Goal: Task Accomplishment & Management: Complete application form

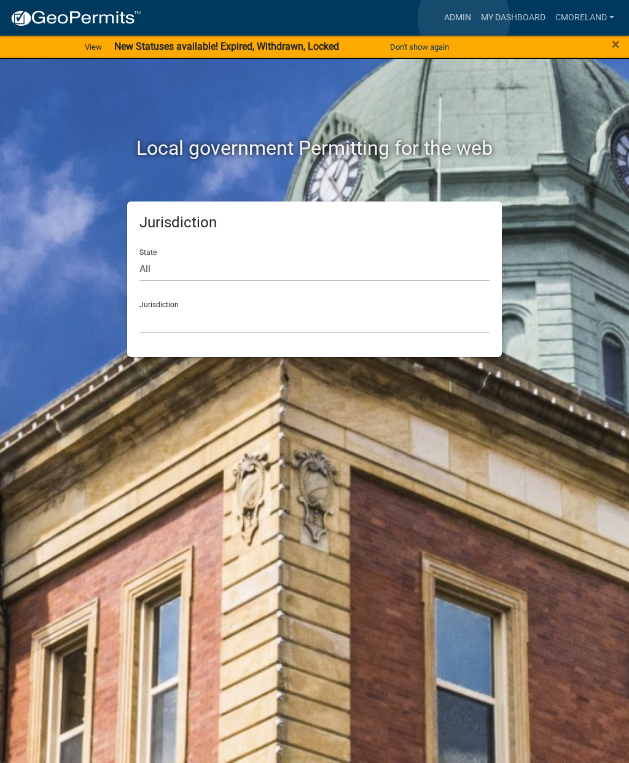
click at [464, 18] on link "Admin" at bounding box center [457, 17] width 37 height 23
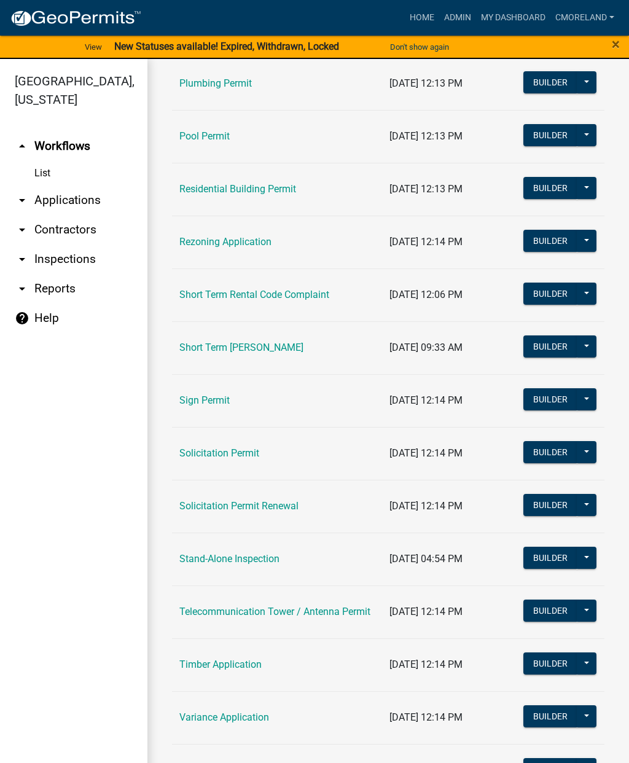
scroll to position [1394, 0]
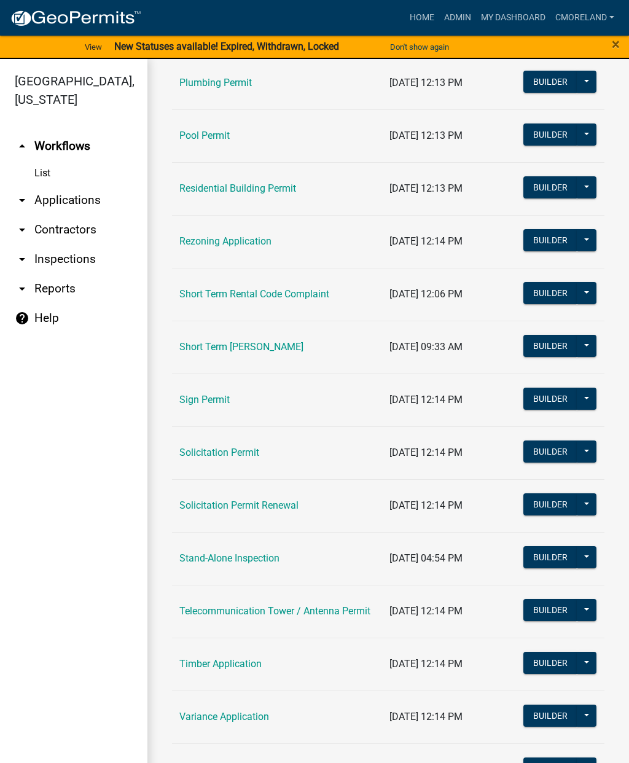
click at [289, 298] on link "Short Term Rental Code Complaint" at bounding box center [254, 294] width 150 height 12
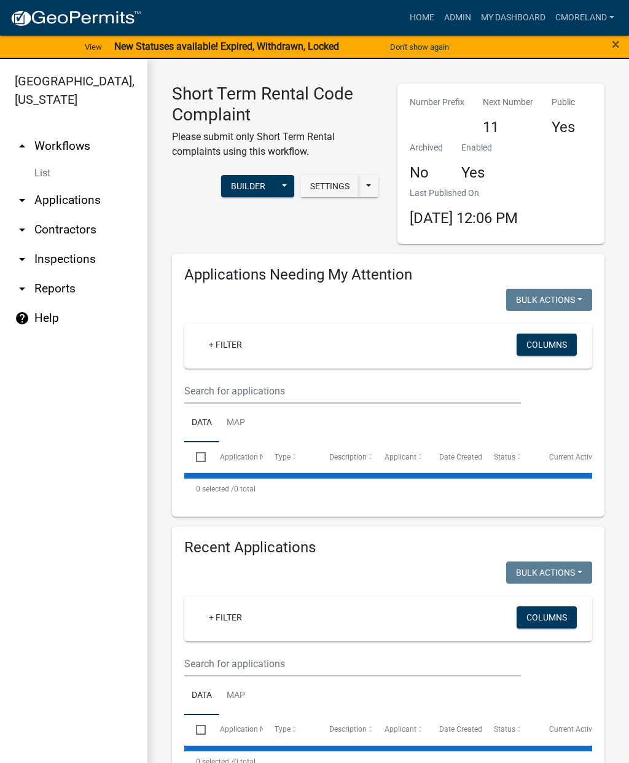
select select "2: 50"
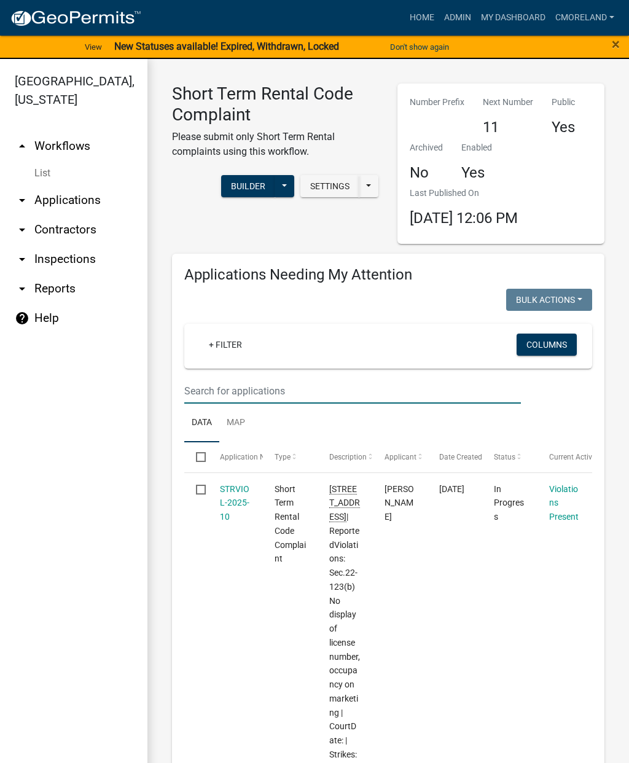
click at [380, 380] on input "text" at bounding box center [352, 390] width 337 height 25
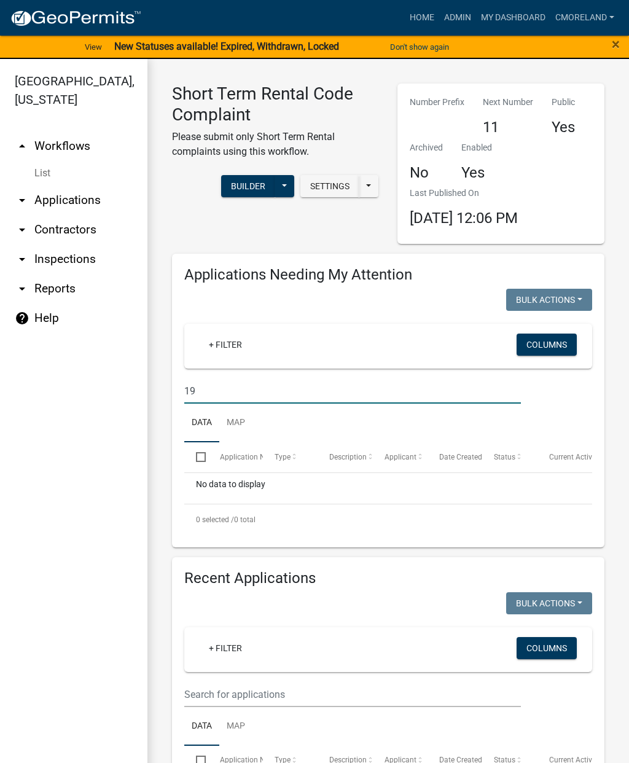
type input "1"
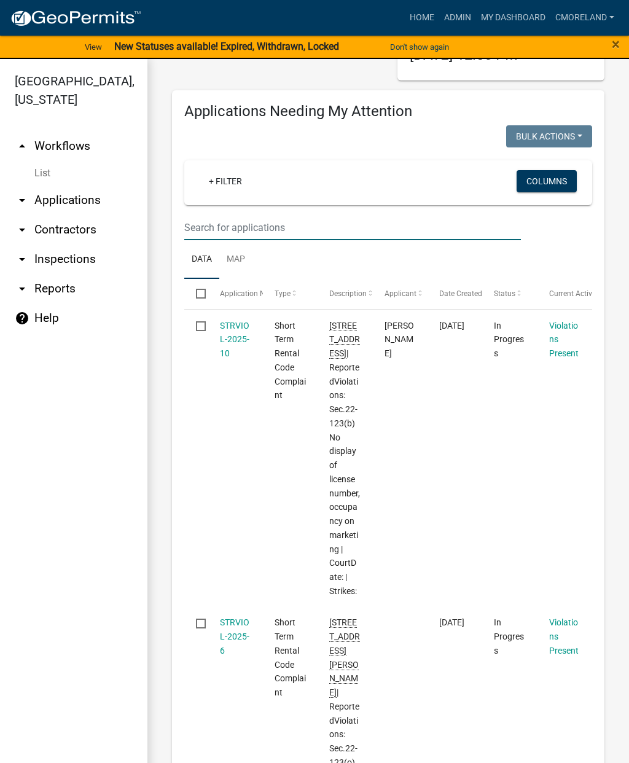
scroll to position [163, 0]
click at [219, 217] on input "text" at bounding box center [352, 228] width 337 height 25
type input "3"
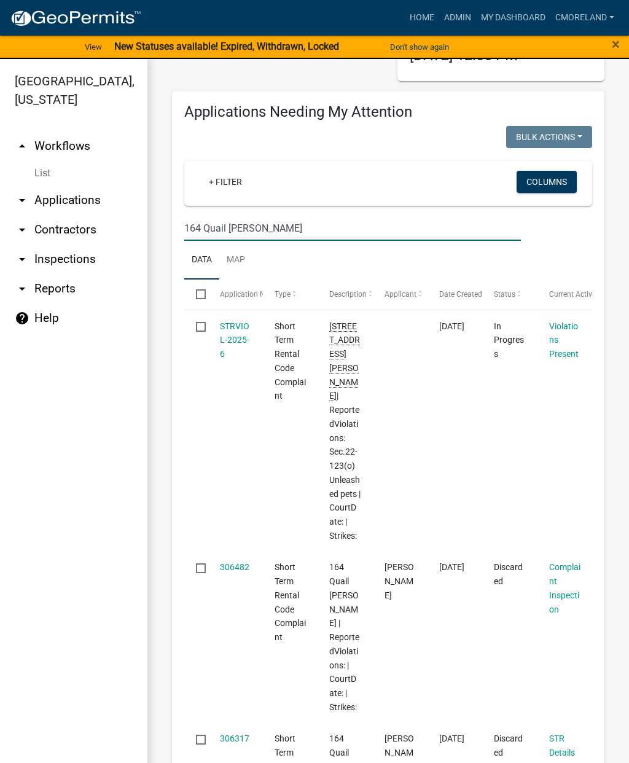
type input "164 Quail [PERSON_NAME]"
click at [202, 322] on input "checkbox" at bounding box center [200, 326] width 8 height 8
checkbox input "true"
click at [236, 325] on link "STRVIOL-2025-6" at bounding box center [234, 340] width 29 height 38
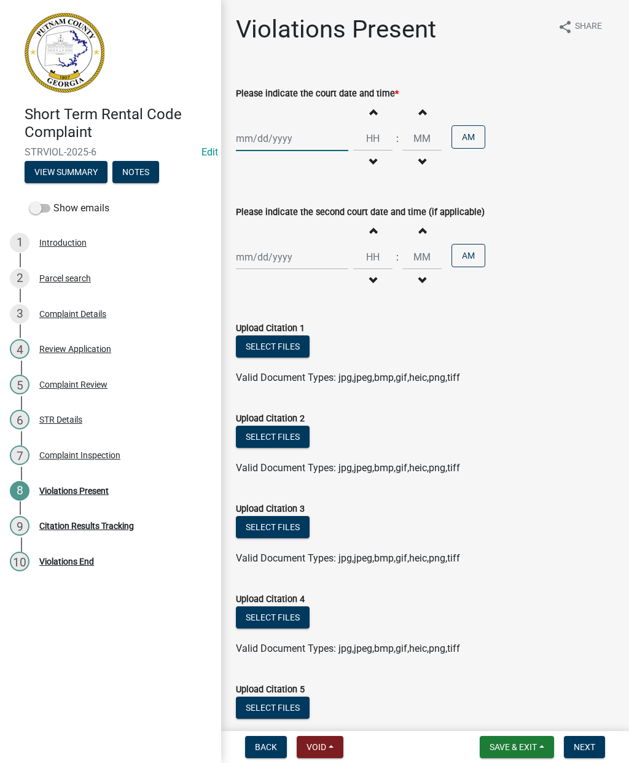
click at [274, 138] on div at bounding box center [292, 138] width 112 height 25
select select "8"
select select "2025"
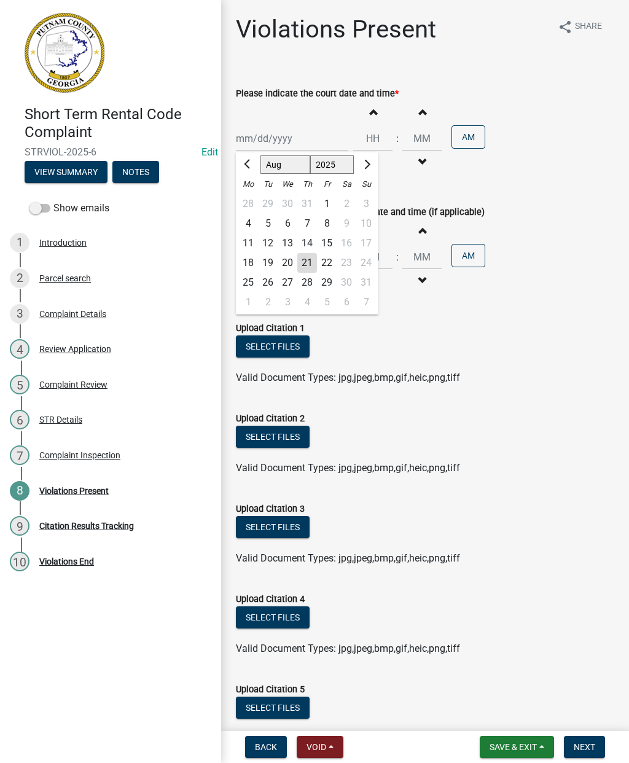
click at [305, 260] on div "21" at bounding box center [307, 263] width 20 height 20
type input "[DATE]"
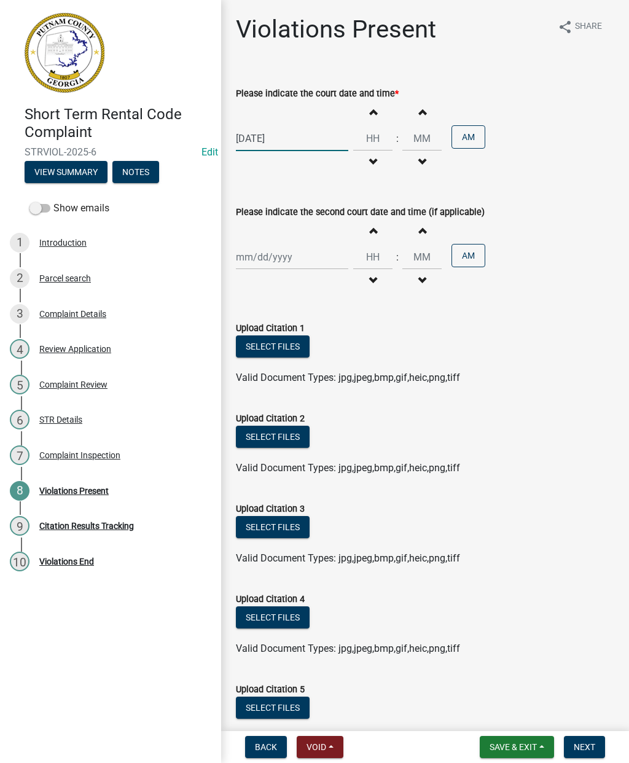
click at [269, 135] on div "[DATE]" at bounding box center [292, 138] width 112 height 25
select select "8"
select select "2025"
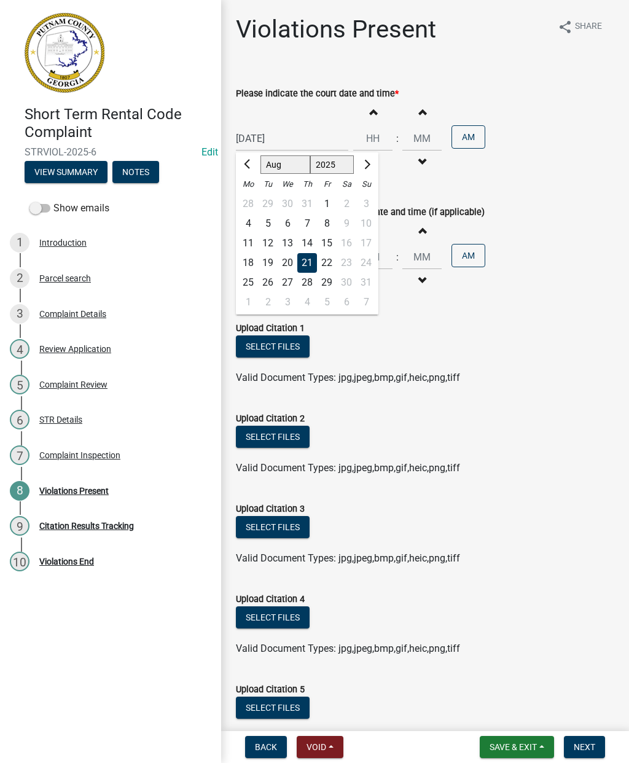
click at [306, 281] on div "28" at bounding box center [307, 283] width 20 height 20
type input "[DATE]"
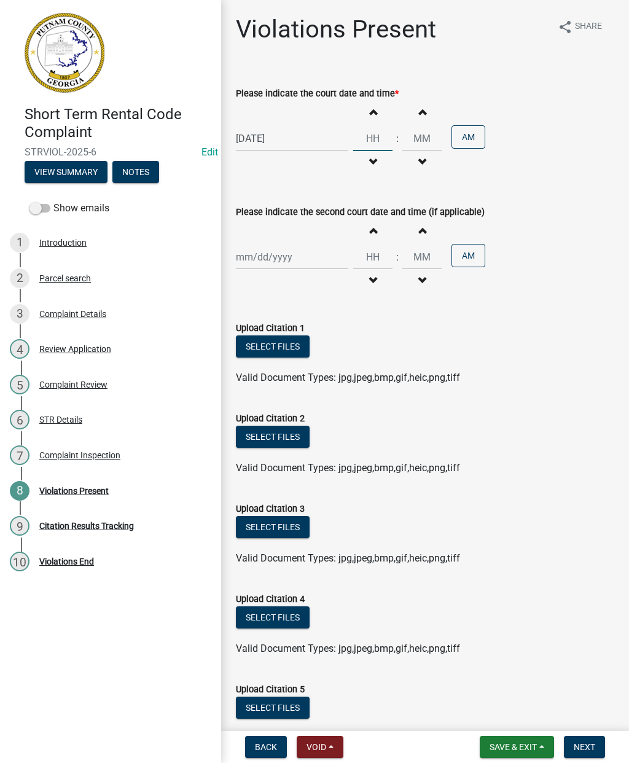
click at [357, 136] on input "Hours" at bounding box center [372, 138] width 39 height 25
click at [408, 136] on input "Minutes" at bounding box center [421, 138] width 39 height 25
type input "09"
type input "00"
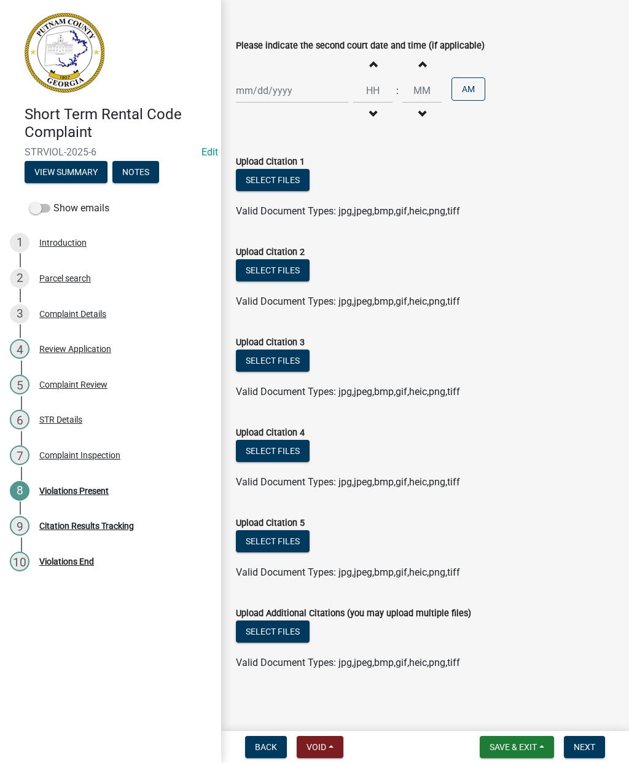
scroll to position [159, 0]
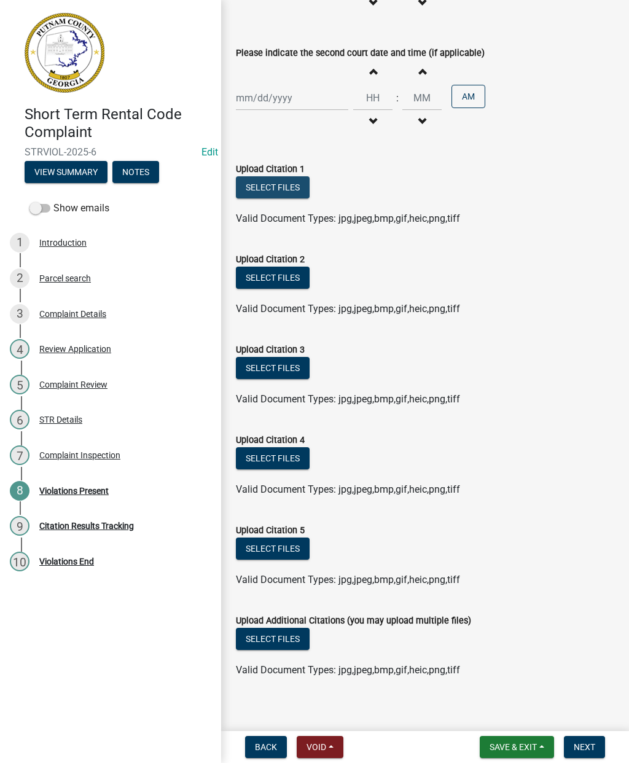
click at [275, 184] on button "Select files" at bounding box center [273, 187] width 74 height 22
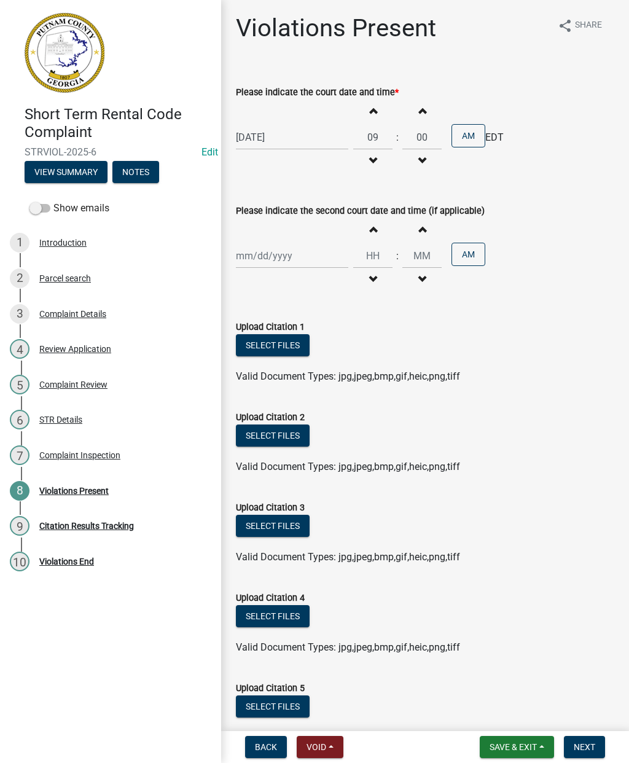
scroll to position [7, 0]
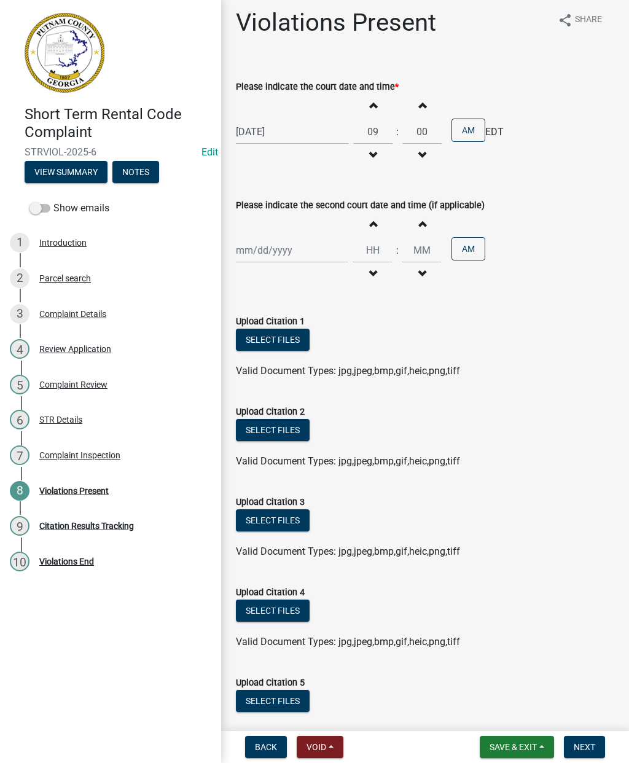
click at [518, 740] on button "Save & Exit" at bounding box center [517, 747] width 74 height 22
click at [507, 710] on button "Save & Exit" at bounding box center [505, 714] width 98 height 29
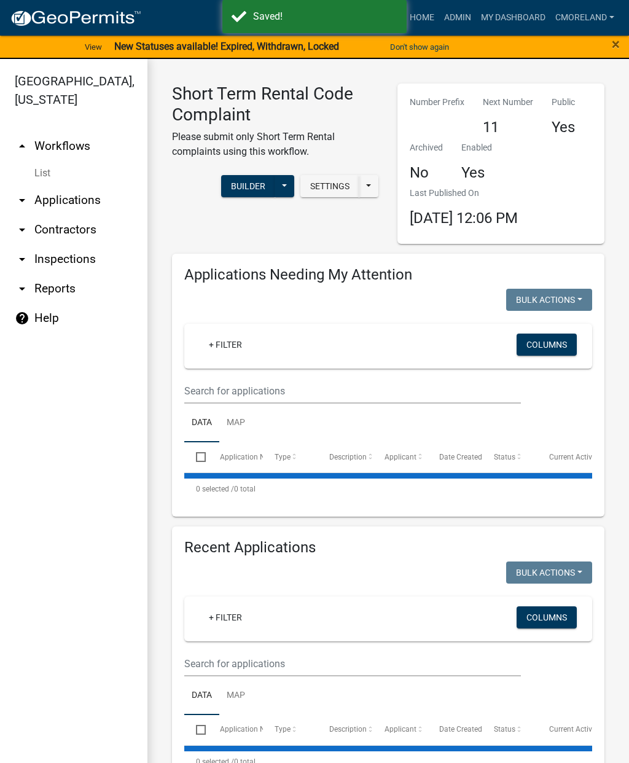
select select "2: 50"
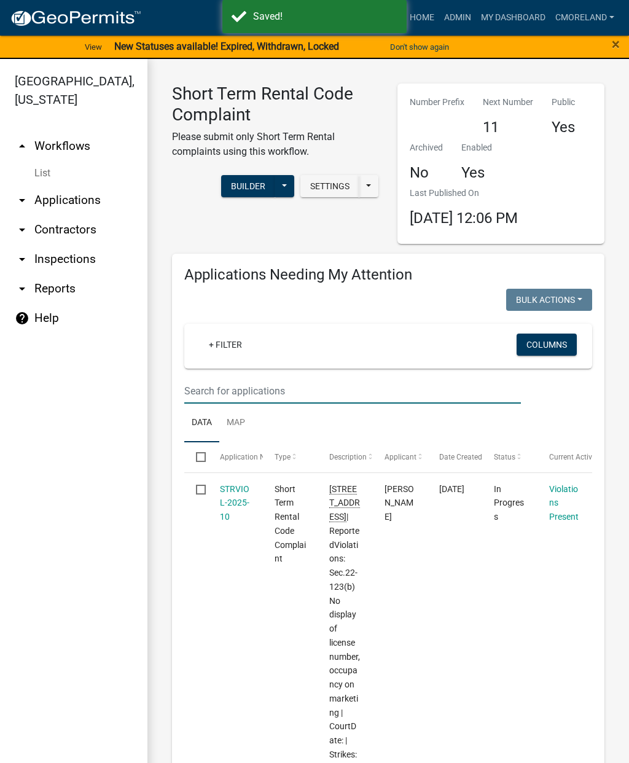
click at [229, 382] on input "text" at bounding box center [352, 390] width 337 height 25
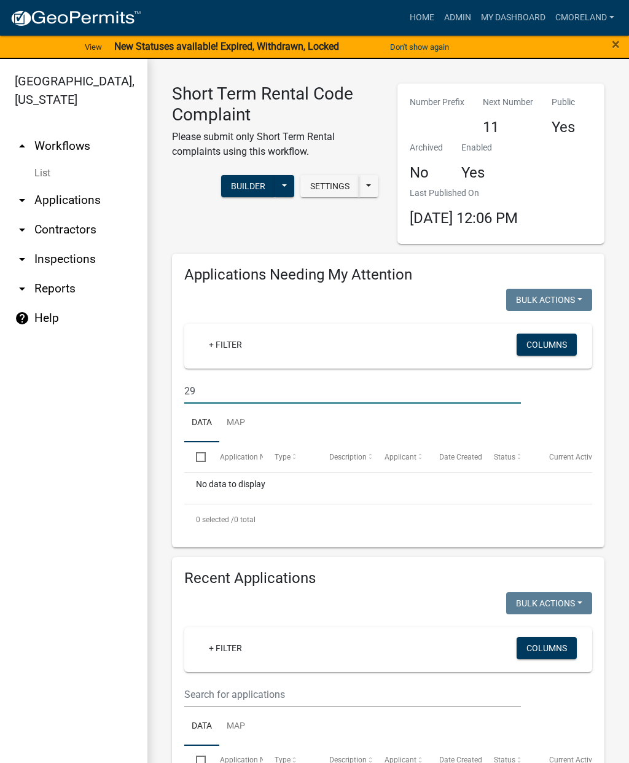
type input "2"
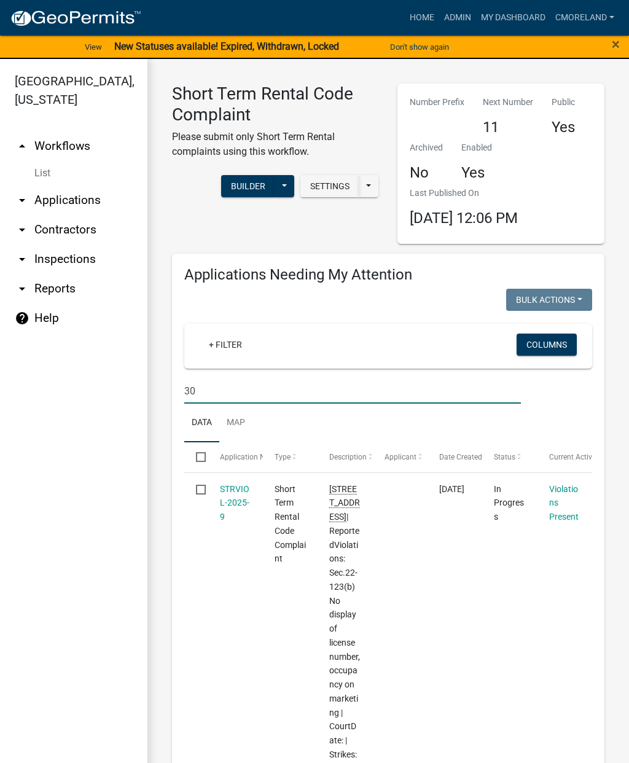
type input "301 burtom"
click at [233, 491] on link "STRVIOL-2025-7" at bounding box center [234, 503] width 29 height 38
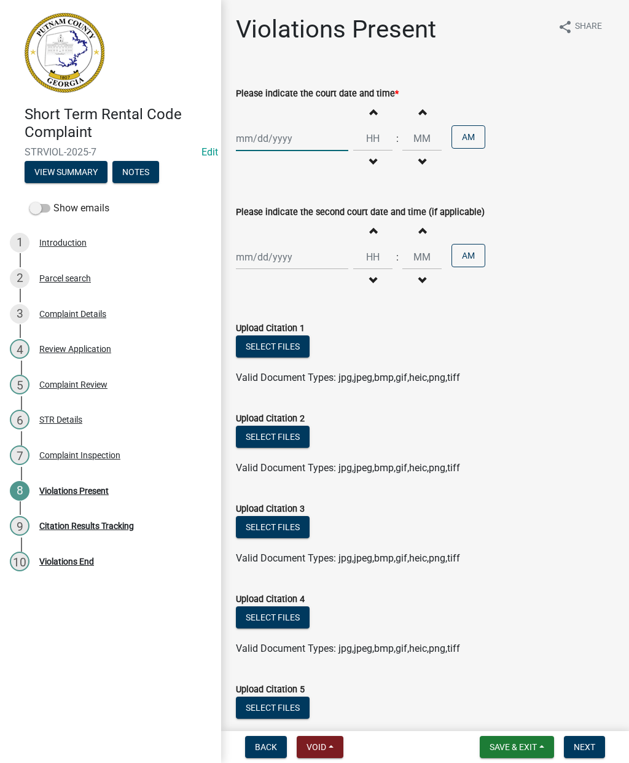
click at [270, 140] on div at bounding box center [292, 138] width 112 height 25
select select "8"
select select "2025"
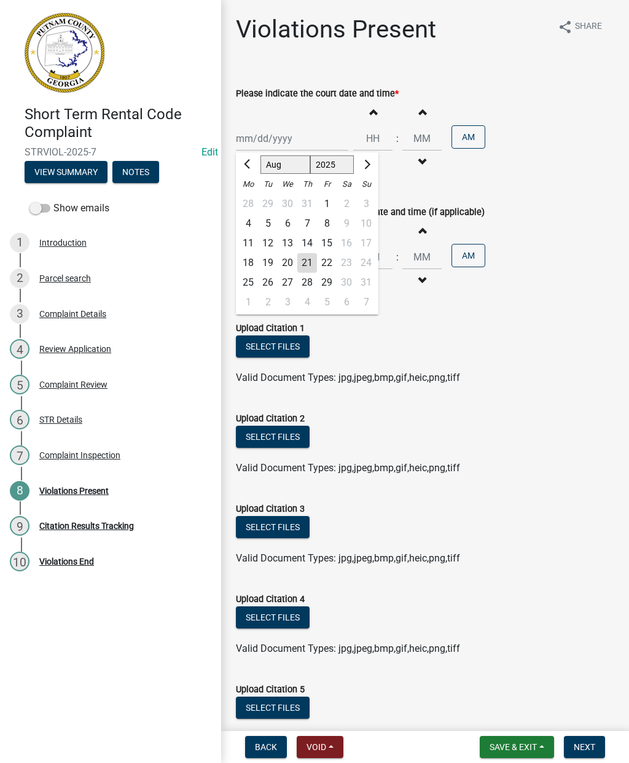
click at [246, 163] on span "Previous month" at bounding box center [248, 164] width 9 height 9
click at [368, 165] on span "Next month" at bounding box center [365, 164] width 9 height 9
click at [368, 162] on button "Next month" at bounding box center [366, 165] width 15 height 20
click at [255, 164] on button "Previous month" at bounding box center [248, 165] width 15 height 20
select select "8"
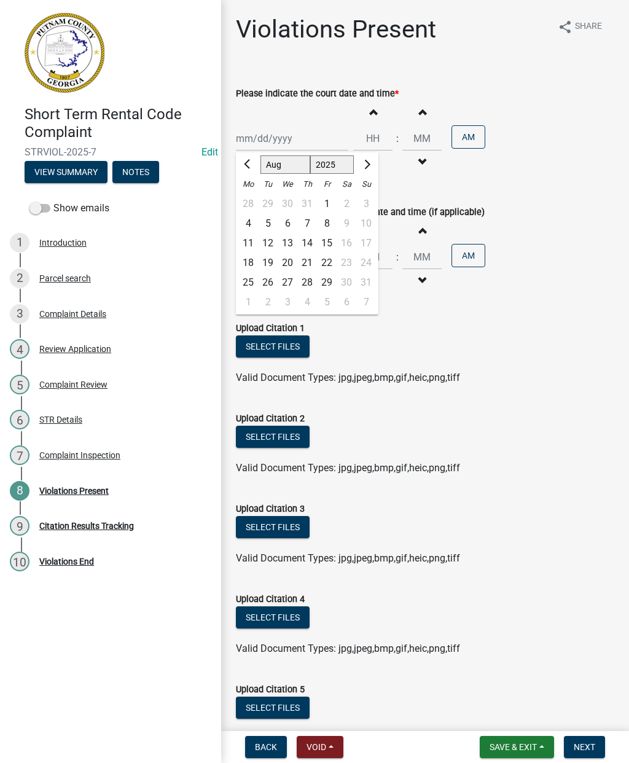
click at [313, 225] on div "7" at bounding box center [307, 224] width 20 height 20
type input "[DATE]"
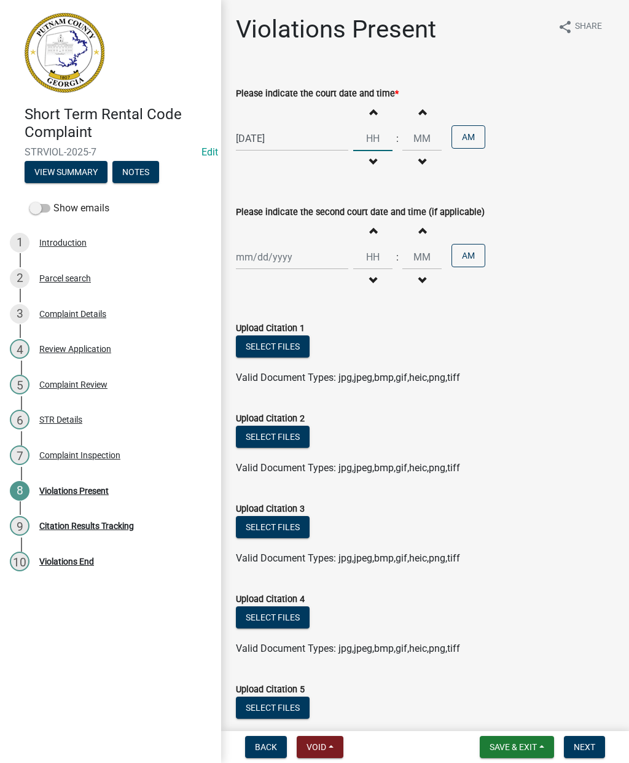
click at [364, 142] on input "Hours" at bounding box center [372, 138] width 39 height 25
click at [411, 136] on input "Minutes" at bounding box center [421, 138] width 39 height 25
type input "09"
type input "00"
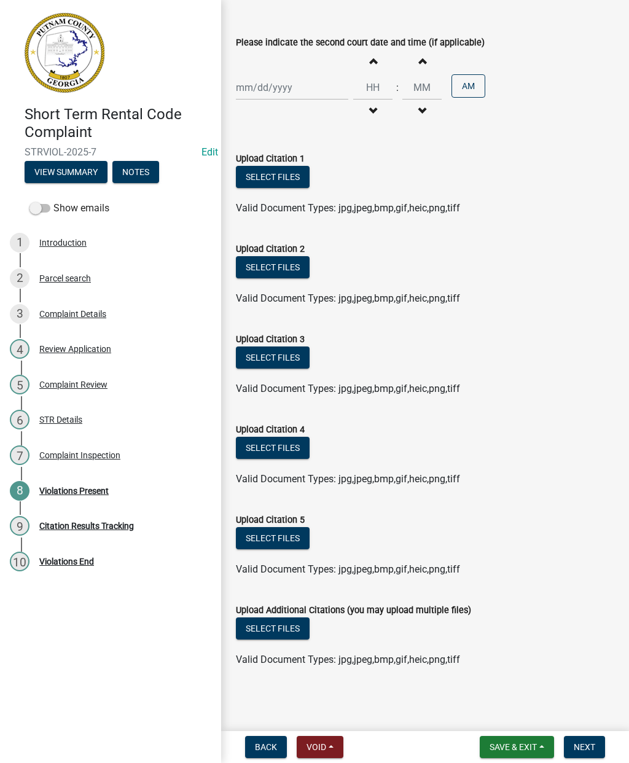
scroll to position [169, 0]
click at [585, 321] on form "Upload Citation 3 Select files Valid Document Types: jpg,jpeg,bmp,gif,heic,png,…" at bounding box center [425, 356] width 378 height 79
click at [516, 745] on span "Save & Exit" at bounding box center [512, 747] width 47 height 10
click at [506, 710] on button "Save & Exit" at bounding box center [505, 714] width 98 height 29
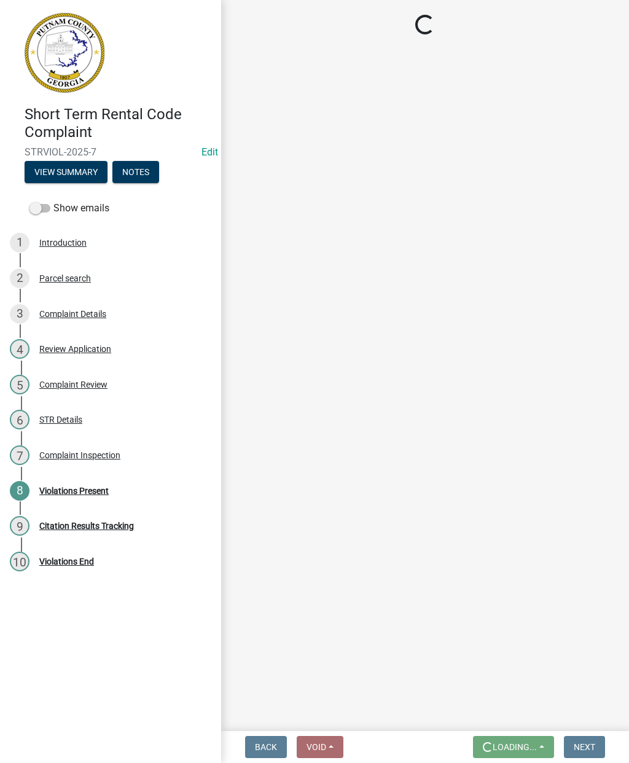
scroll to position [0, 0]
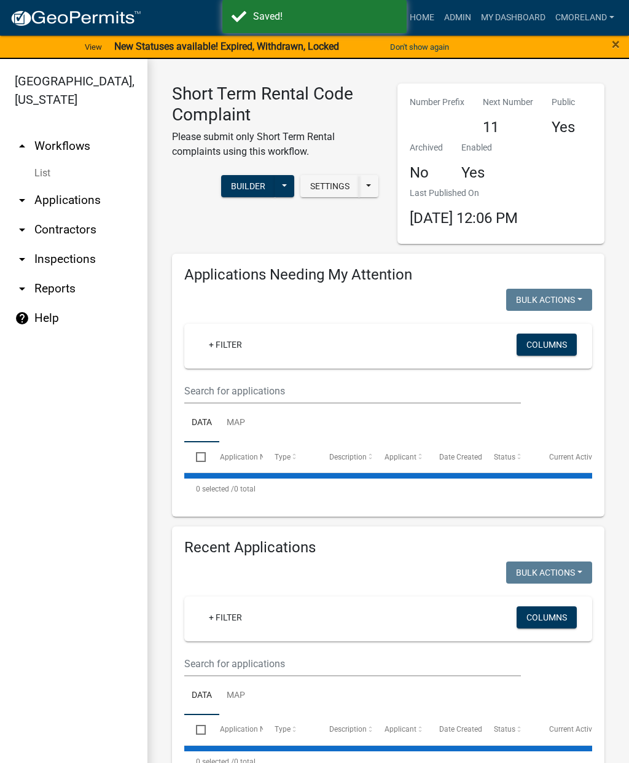
select select "2: 50"
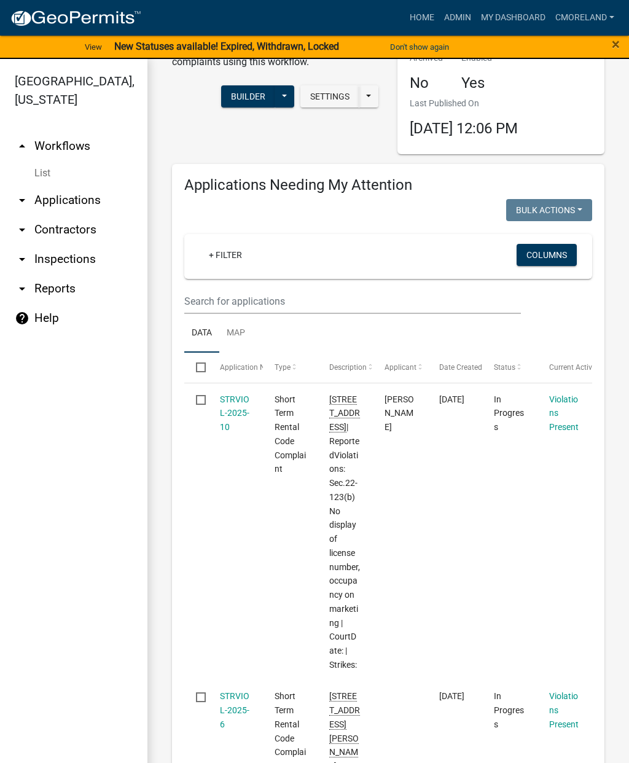
scroll to position [94, 0]
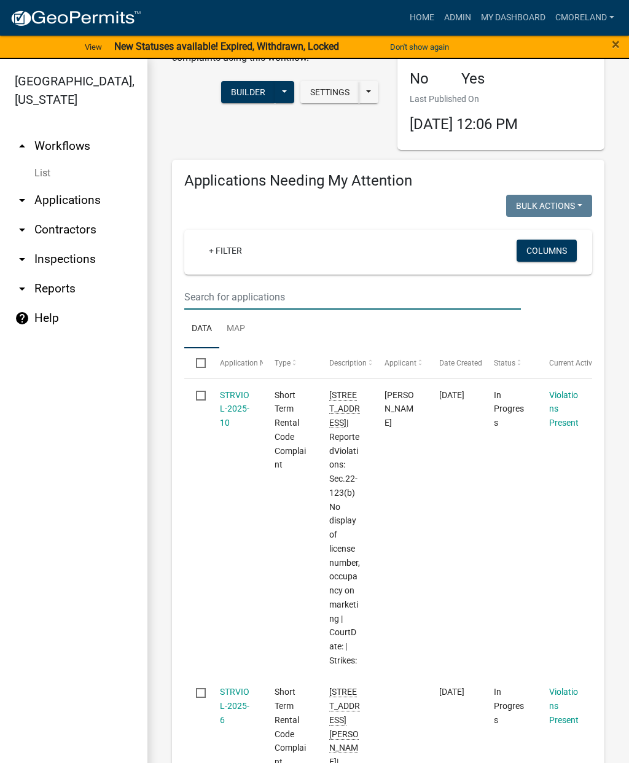
click at [211, 288] on input "text" at bounding box center [352, 296] width 337 height 25
type input "301 burtom"
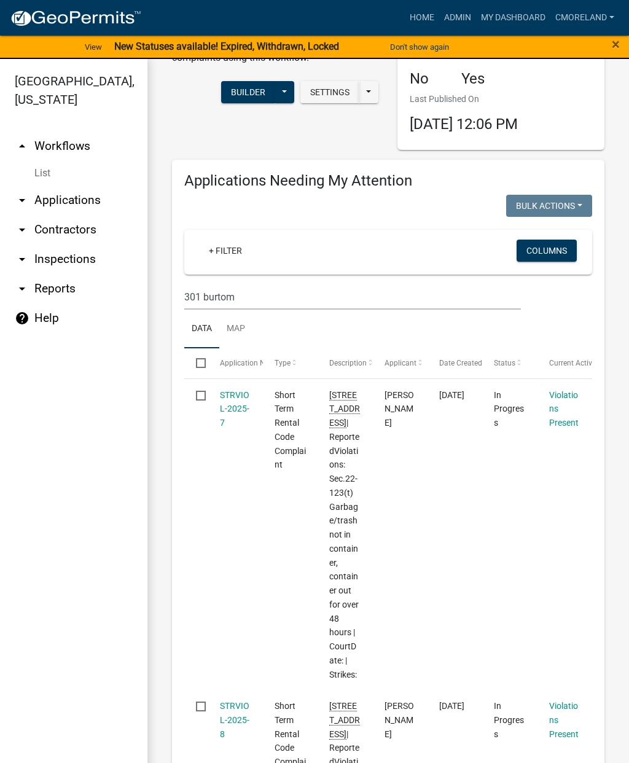
click at [233, 401] on link "STRVIOL-2025-7" at bounding box center [234, 409] width 29 height 38
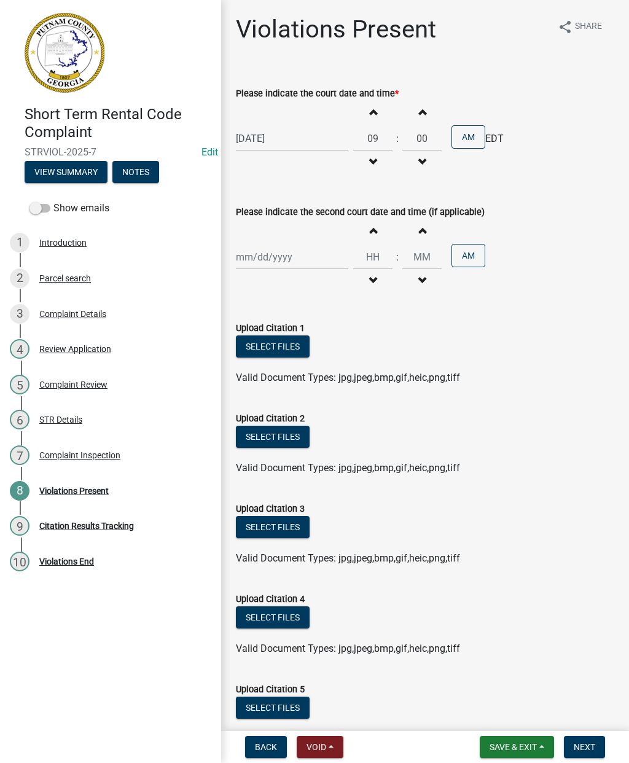
click at [270, 344] on button "Select files" at bounding box center [273, 346] width 74 height 22
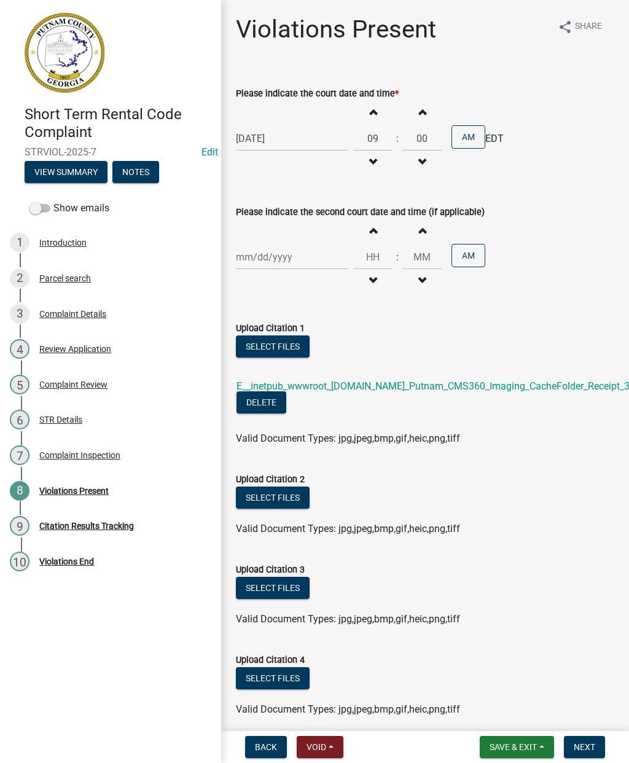
click at [615, 489] on div "Select files Valid Document Types: jpg,jpeg,bmp,gif,heic,png,tiff" at bounding box center [425, 511] width 397 height 50
click at [515, 382] on link "E__inetpub_wwwroot_[DOMAIN_NAME]_Putnam_CMS360_Imaging_CacheFolder_Receipt_3624…" at bounding box center [455, 386] width 438 height 12
click at [259, 402] on button "Delete" at bounding box center [261, 402] width 50 height 22
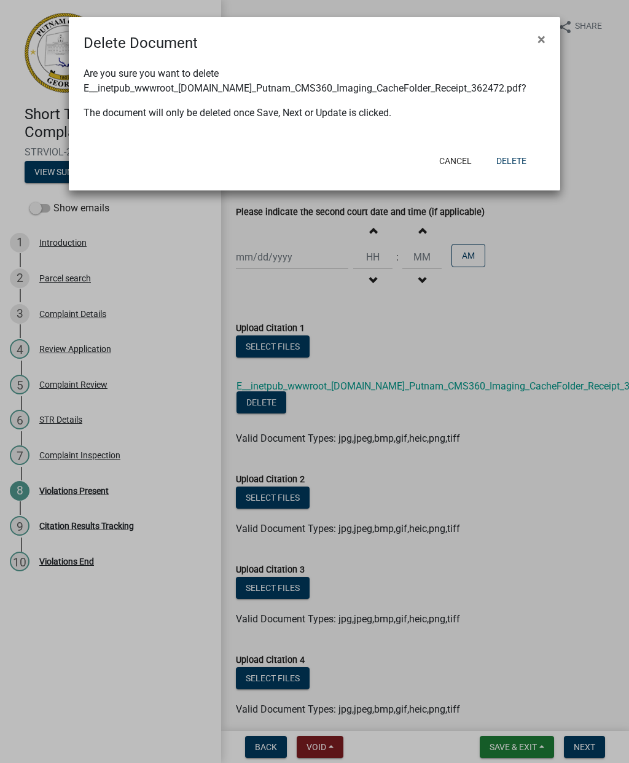
click at [520, 165] on button "Delete" at bounding box center [511, 161] width 50 height 22
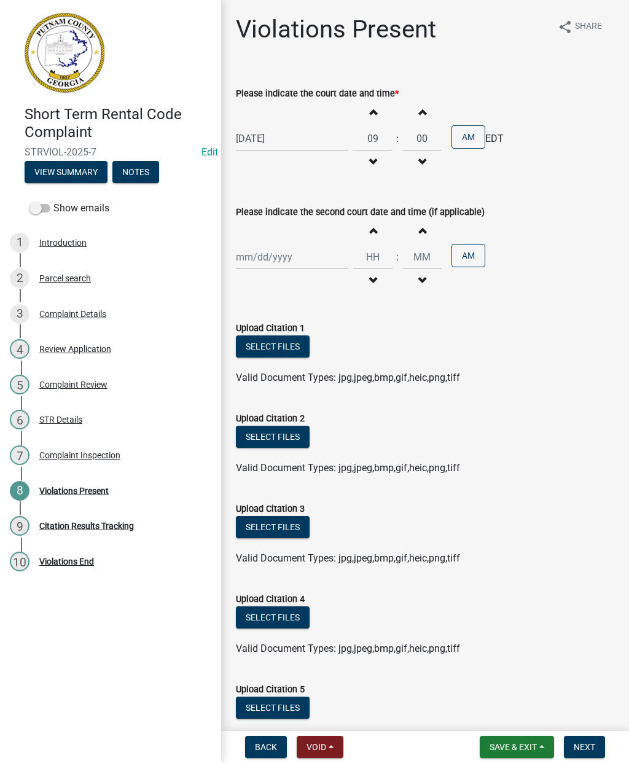
click at [267, 343] on button "Select files" at bounding box center [273, 346] width 74 height 22
click at [265, 346] on button "Select files" at bounding box center [273, 346] width 74 height 22
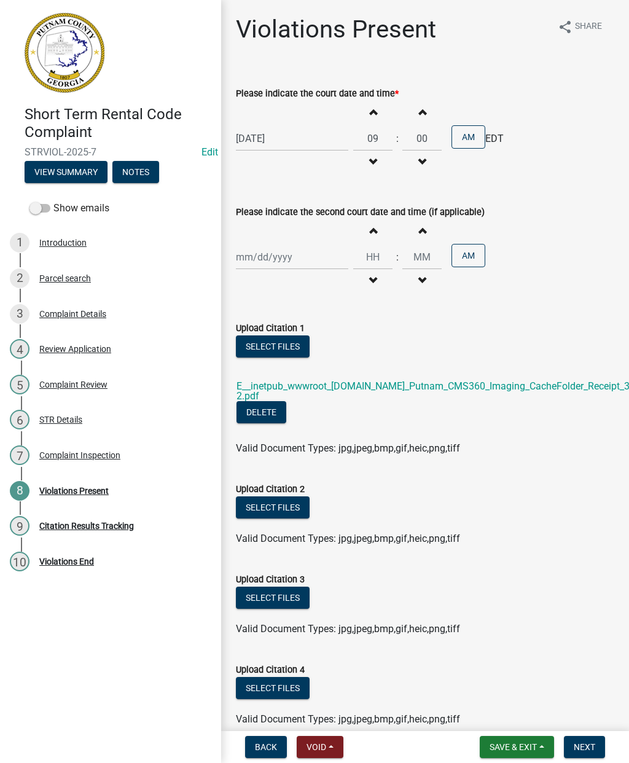
click at [508, 384] on link "E__inetpub_wwwroot_[DOMAIN_NAME]_Putnam_CMS360_Imaging_CacheFolder_Receipt_3624…" at bounding box center [446, 390] width 421 height 21
click at [278, 411] on button "Delete" at bounding box center [261, 412] width 50 height 22
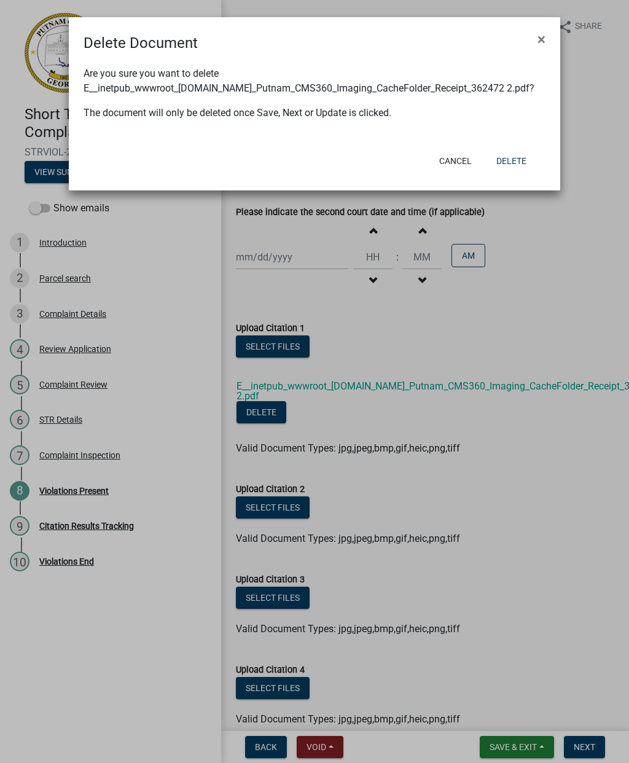
click at [518, 159] on button "Delete" at bounding box center [511, 161] width 50 height 22
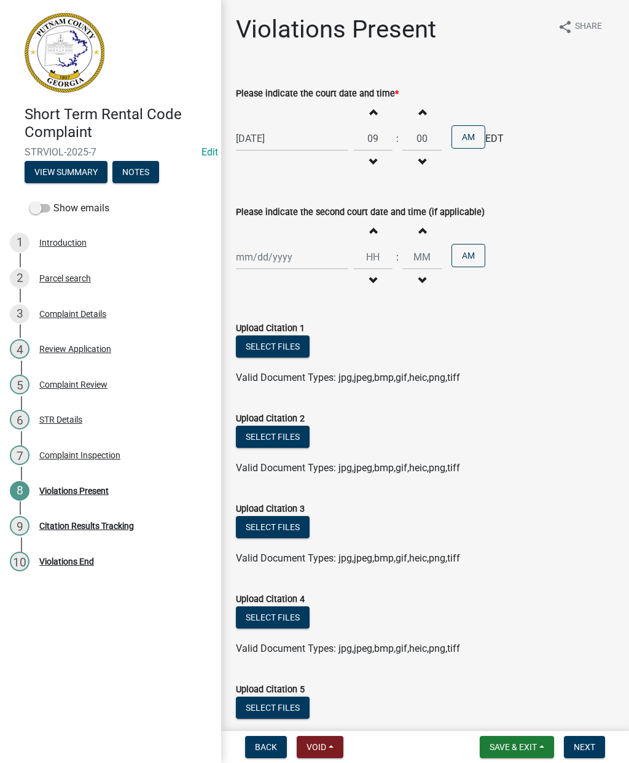
click at [267, 342] on button "Select files" at bounding box center [273, 346] width 74 height 22
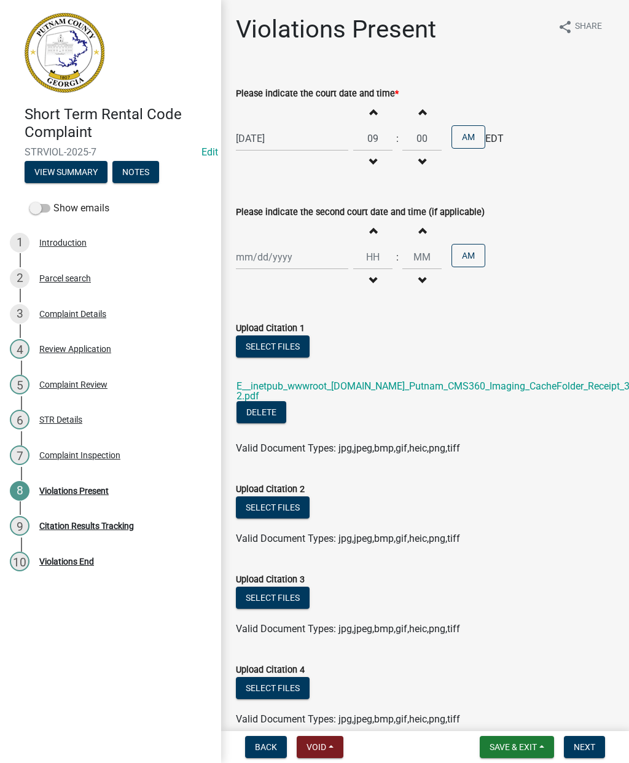
click at [528, 383] on link "E__inetpub_wwwroot_[DOMAIN_NAME]_Putnam_CMS360_Imaging_CacheFolder_Receipt_3622…" at bounding box center [446, 390] width 421 height 21
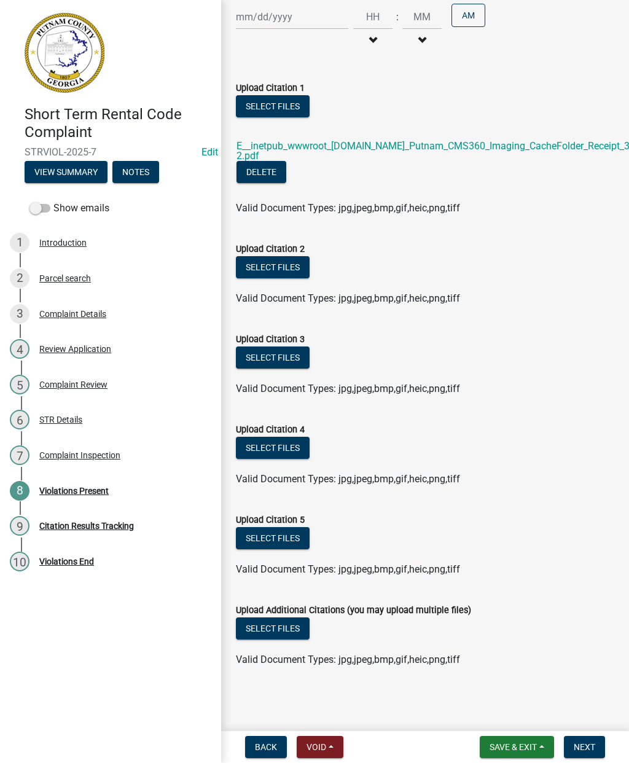
scroll to position [240, 0]
click at [591, 742] on span "Next" at bounding box center [584, 747] width 21 height 10
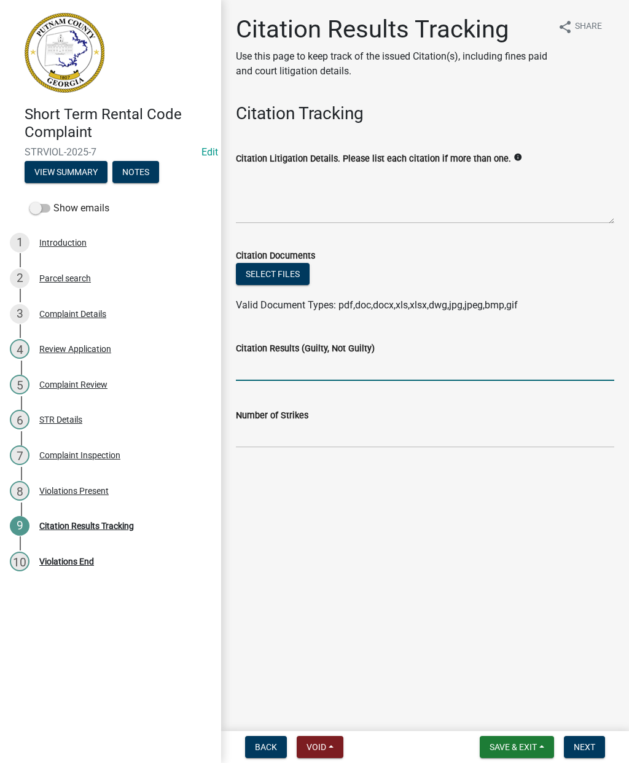
click at [328, 360] on input "Citation Results (Guilty, Not Guilty)" at bounding box center [425, 368] width 378 height 25
type input "Guilty"
click at [260, 422] on input "Number of Strikes" at bounding box center [425, 434] width 378 height 25
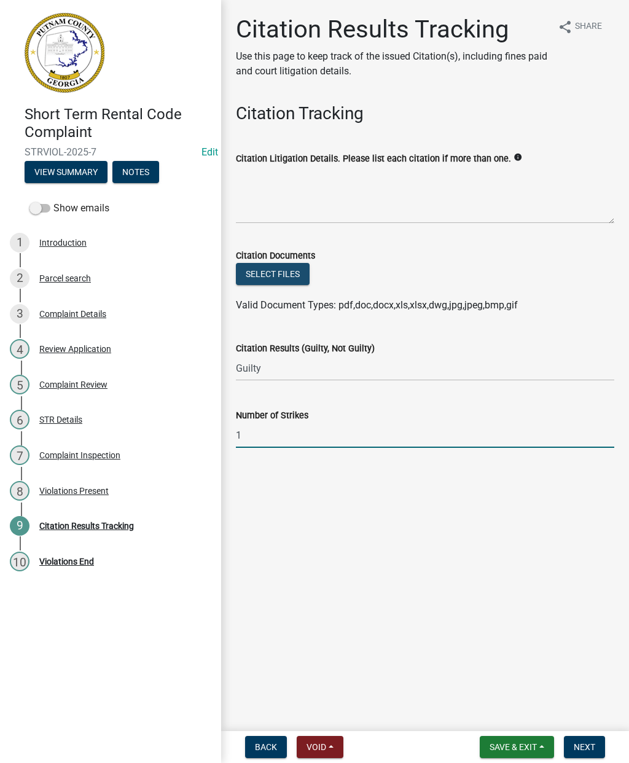
type input "1"
click at [276, 273] on button "Select files" at bounding box center [273, 274] width 74 height 22
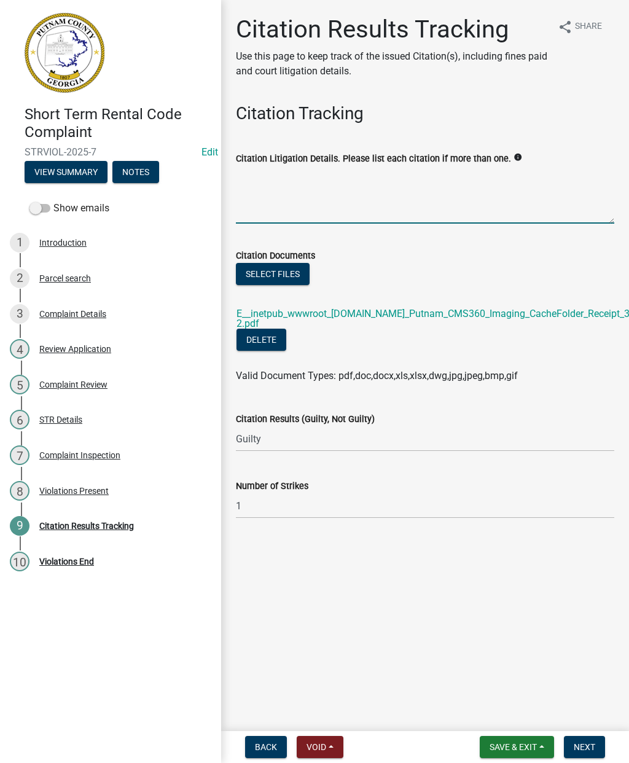
click at [252, 195] on textarea "Citation Litigation Details. Please list each citation if more than one." at bounding box center [425, 195] width 378 height 58
click at [348, 171] on textarea "Article V- Short Term Vaction Rental" at bounding box center [425, 195] width 378 height 58
click at [402, 166] on textarea "Article V- Short Term Vacation Rental" at bounding box center [425, 195] width 378 height 58
click at [403, 168] on textarea "Article V- Short Term Vacation Rental" at bounding box center [425, 195] width 378 height 58
click at [404, 177] on textarea "Article V- Short Term Vacation Rental" at bounding box center [425, 195] width 378 height 58
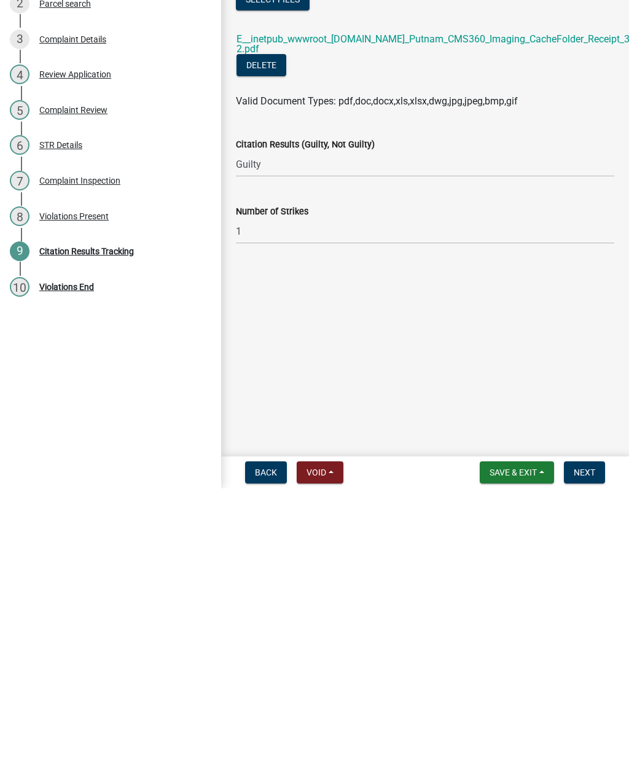
type textarea "Article V- Short Term Vacation Rental Sec. 22-123 (g) Trash and debris"
click at [531, 742] on span "Save & Exit" at bounding box center [512, 747] width 47 height 10
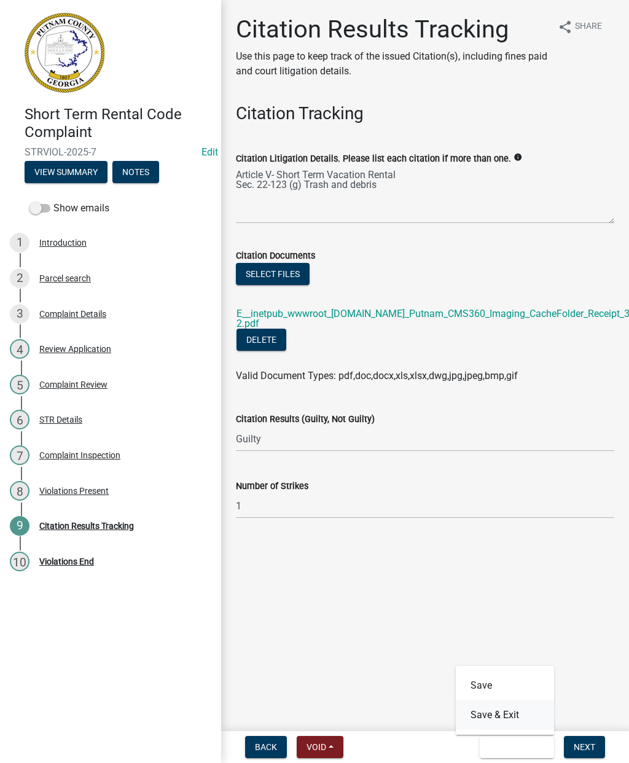
click at [512, 707] on button "Save & Exit" at bounding box center [505, 714] width 98 height 29
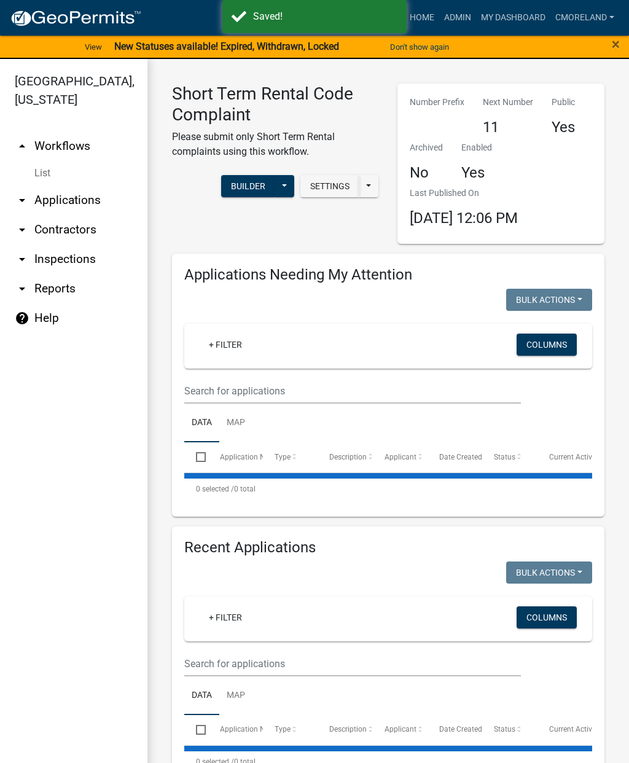
select select "2: 50"
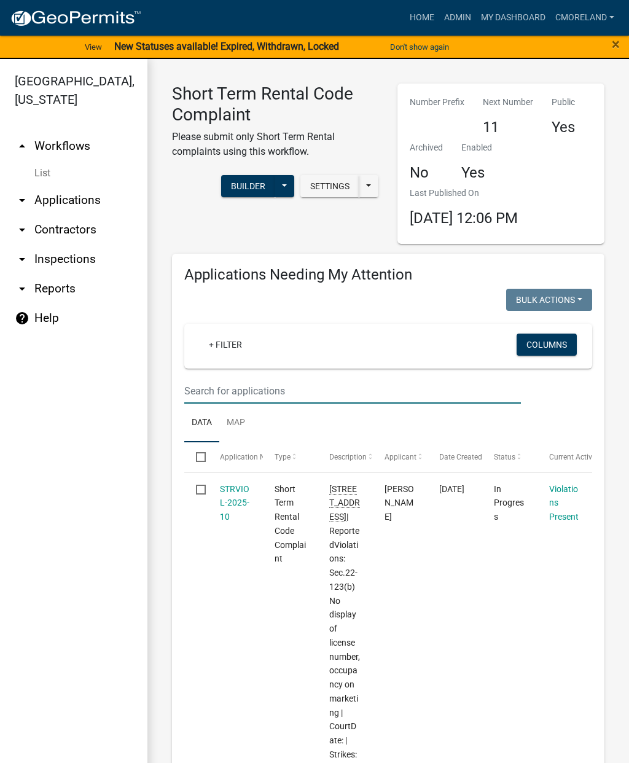
click at [222, 387] on input "text" at bounding box center [352, 390] width 337 height 25
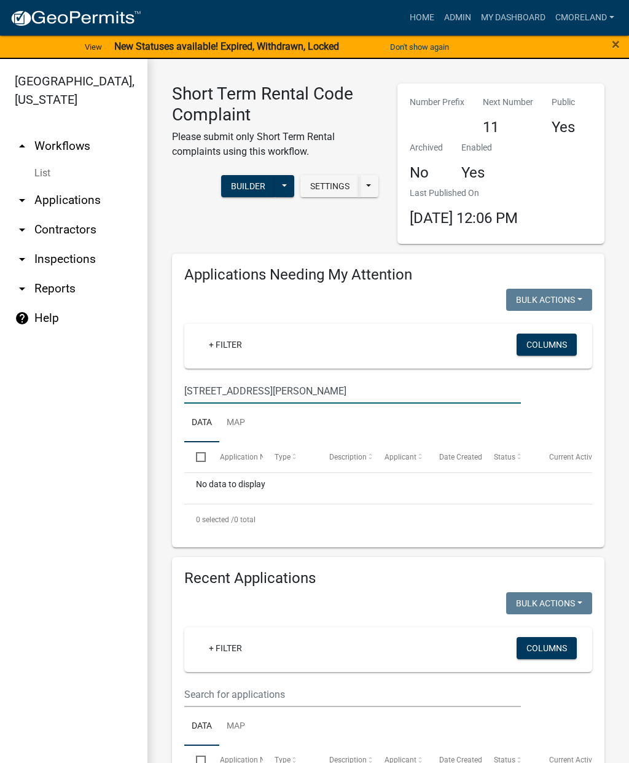
click at [288, 381] on input "[STREET_ADDRESS][PERSON_NAME]" at bounding box center [352, 390] width 337 height 25
click at [268, 385] on input "[STREET_ADDRESS][PERSON_NAME]" at bounding box center [352, 390] width 337 height 25
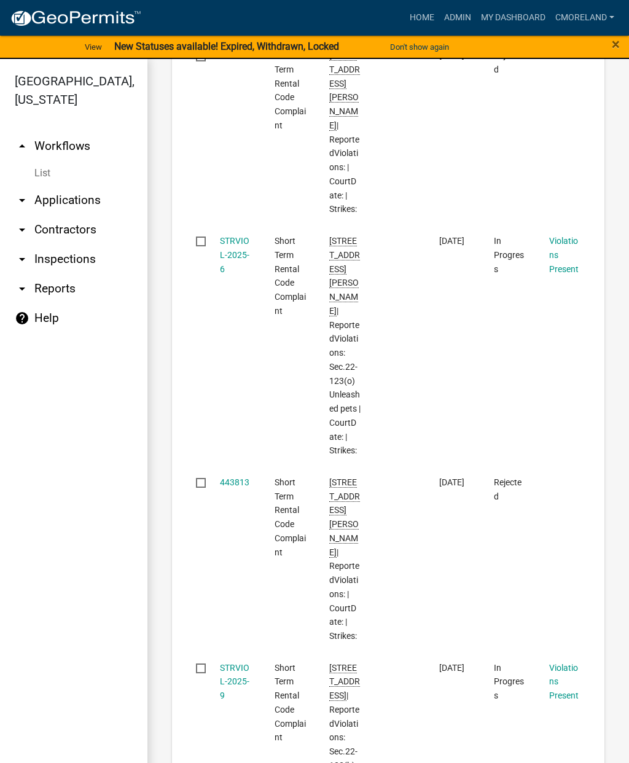
scroll to position [2429, 0]
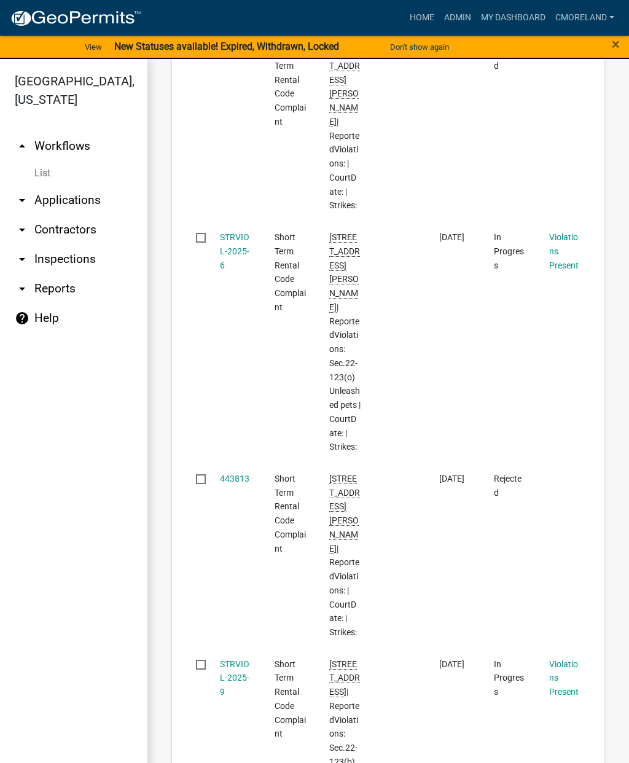
type input "[STREET_ADDRESS][PERSON_NAME]"
click at [233, 232] on link "STRVIOL-2025-6" at bounding box center [234, 251] width 29 height 38
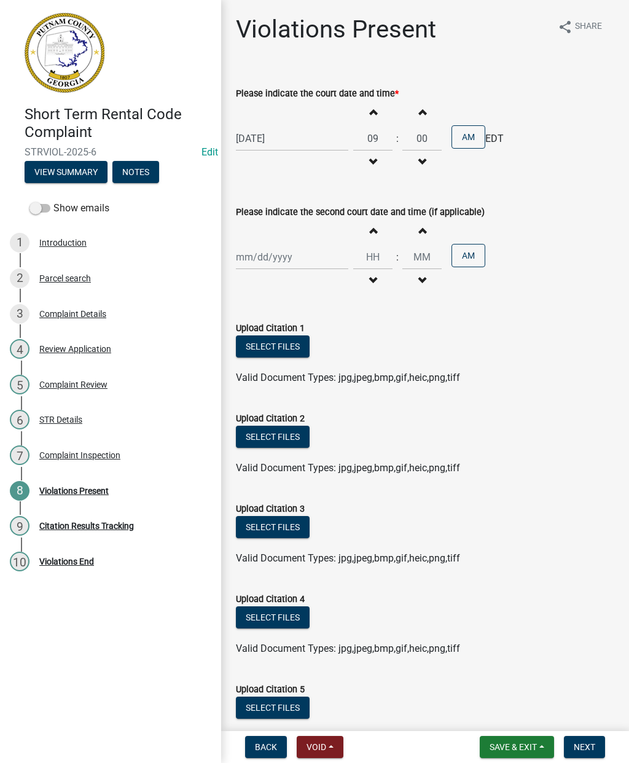
click at [277, 343] on button "Select files" at bounding box center [273, 346] width 74 height 22
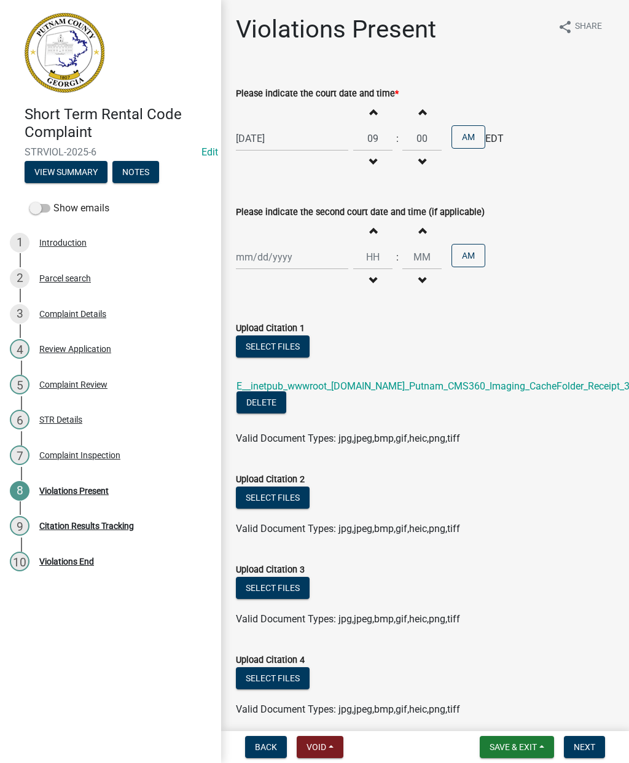
click at [593, 390] on link "E__inetpub_wwwroot_[DOMAIN_NAME]_Putnam_CMS360_Imaging_CacheFolder_Receipt_3624…" at bounding box center [455, 386] width 438 height 12
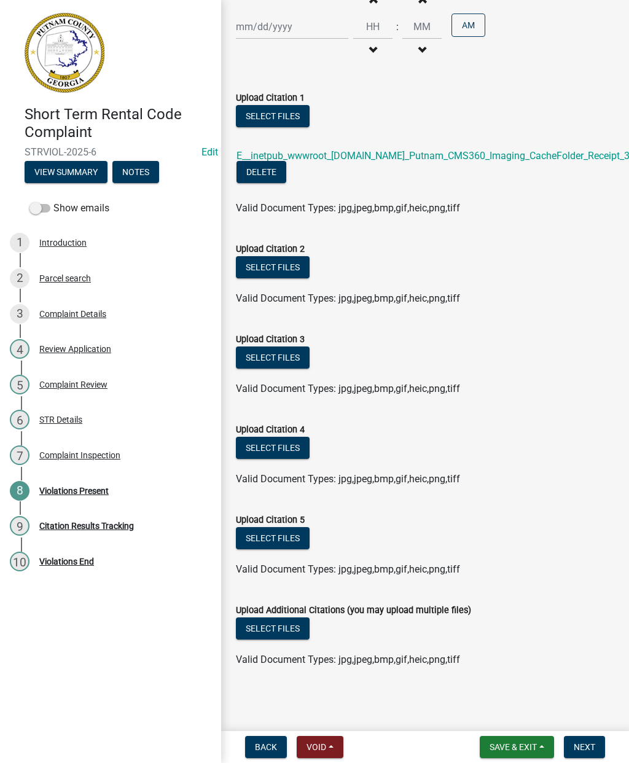
scroll to position [230, 0]
click at [594, 744] on span "Next" at bounding box center [584, 747] width 21 height 10
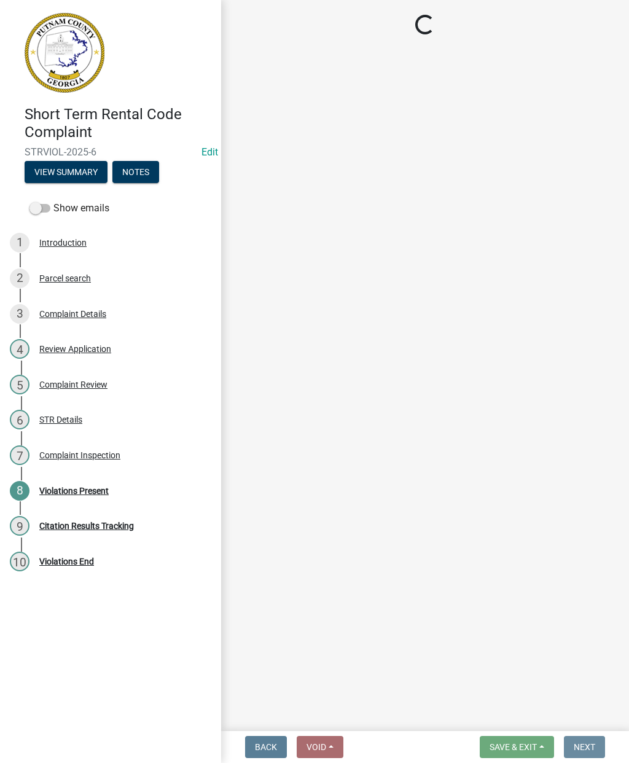
scroll to position [0, 0]
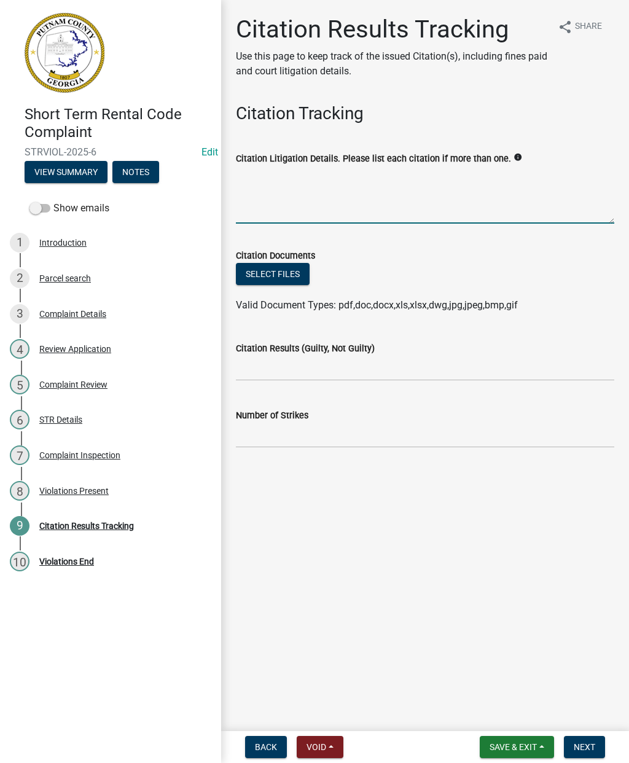
click at [254, 200] on textarea "Citation Litigation Details. Please list each citation if more than one." at bounding box center [425, 195] width 378 height 58
type textarea "Article V- Short Term Vacation Rental Sec. 22-123 (o) Leash Law"
click at [274, 267] on button "Select files" at bounding box center [273, 274] width 74 height 22
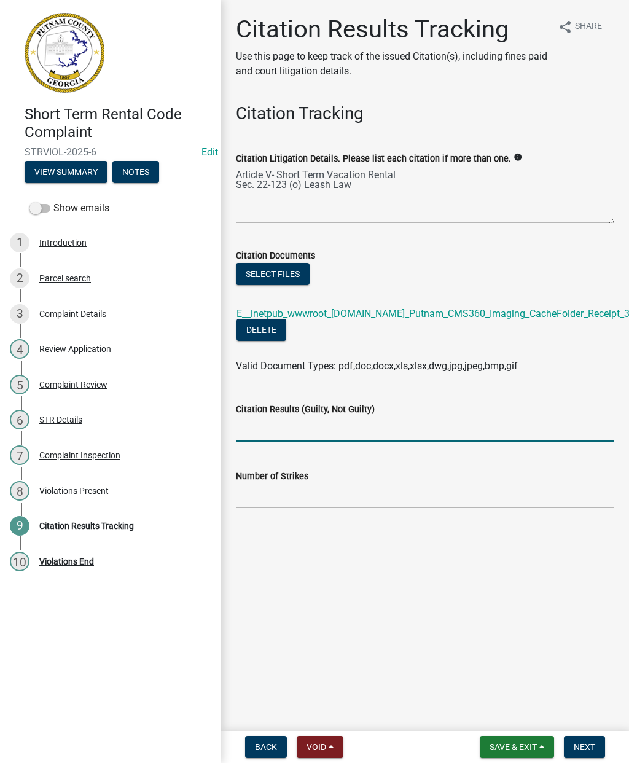
click at [264, 422] on input "Citation Results (Guilty, Not Guilty)" at bounding box center [425, 428] width 378 height 25
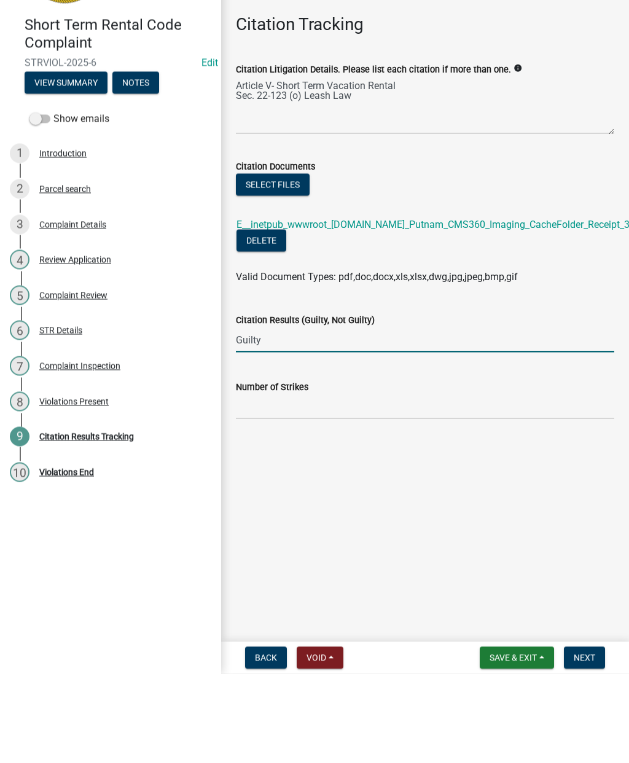
type input "Guilty"
click at [259, 472] on label "Number of Strikes" at bounding box center [272, 476] width 72 height 9
click at [259, 483] on input "Number of Strikes" at bounding box center [425, 495] width 378 height 25
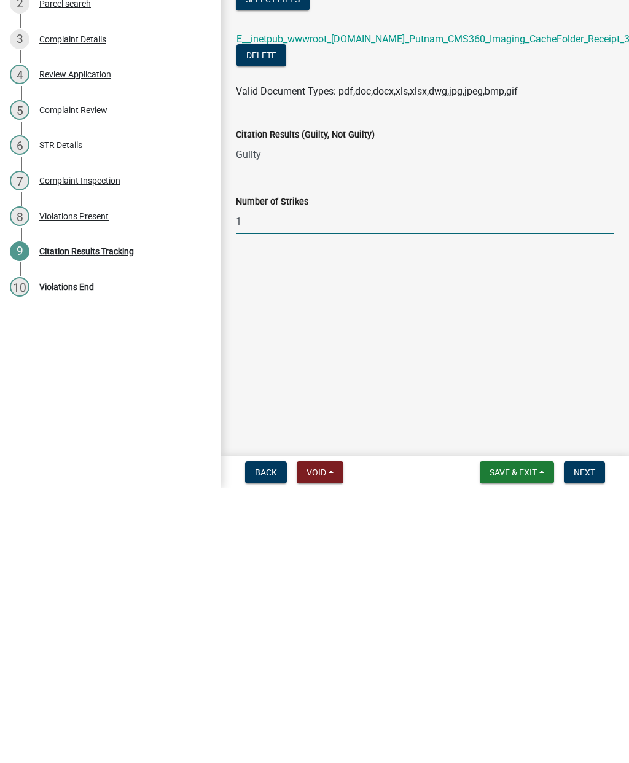
type input "1"
click at [511, 742] on span "Save & Exit" at bounding box center [512, 747] width 47 height 10
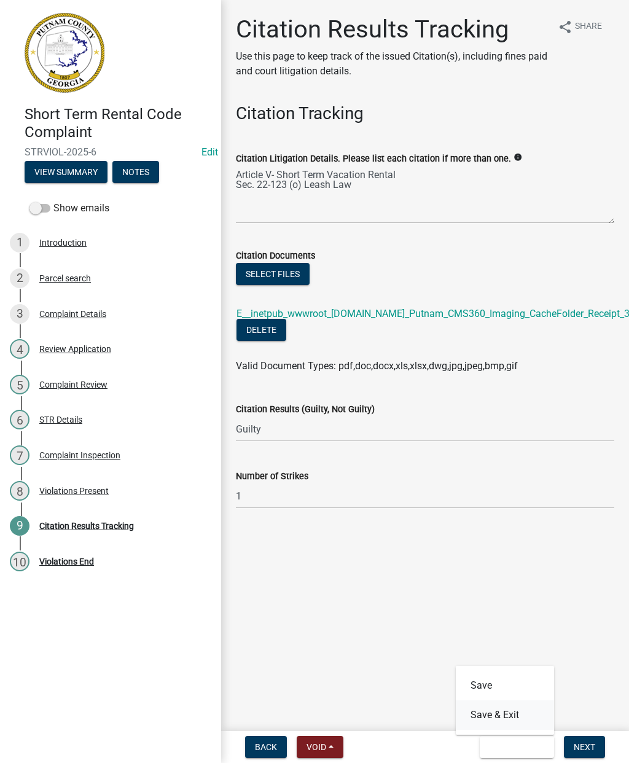
click at [515, 707] on button "Save & Exit" at bounding box center [505, 714] width 98 height 29
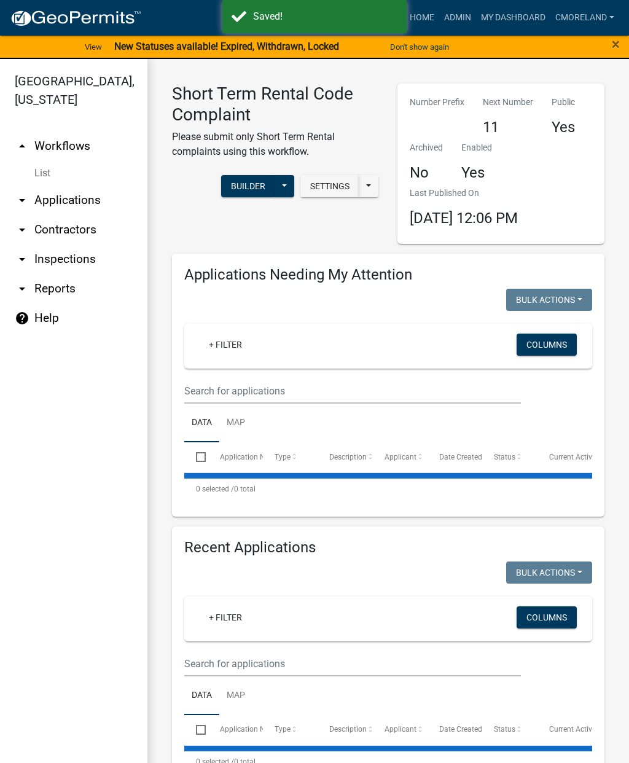
select select "2: 50"
